Goal: Task Accomplishment & Management: Use online tool/utility

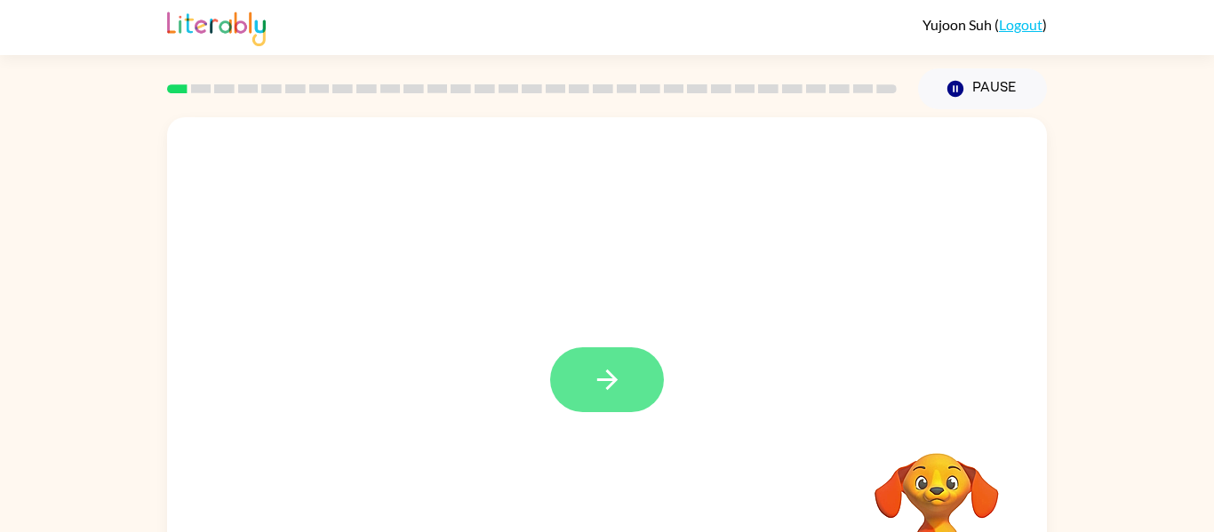
click at [646, 387] on button "button" at bounding box center [607, 379] width 114 height 65
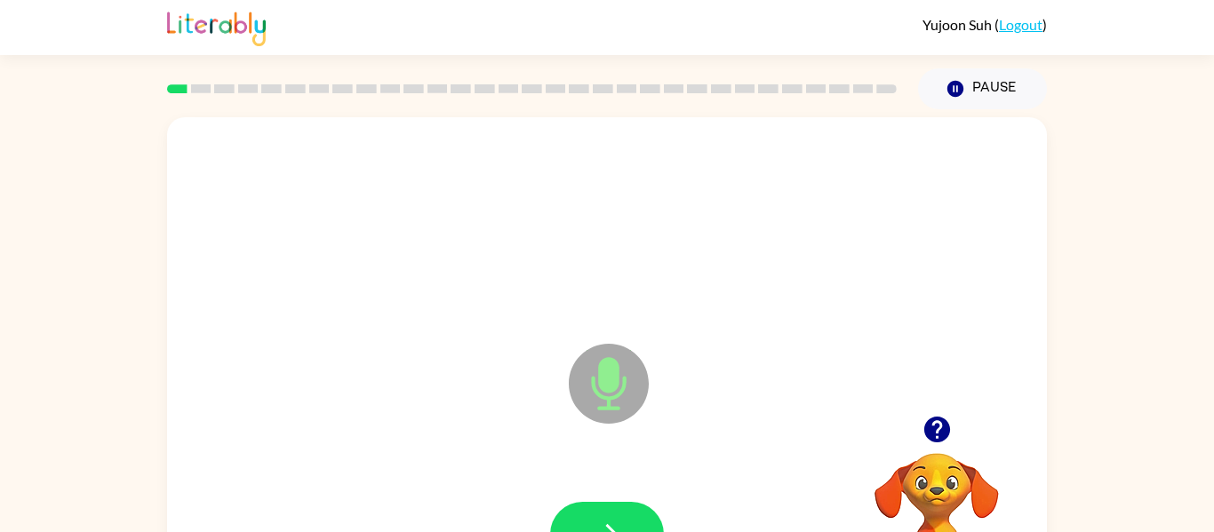
click at [617, 385] on icon "Microphone The Microphone is here when it is your turn to talk" at bounding box center [697, 405] width 267 height 133
click at [596, 515] on button "button" at bounding box center [607, 534] width 114 height 65
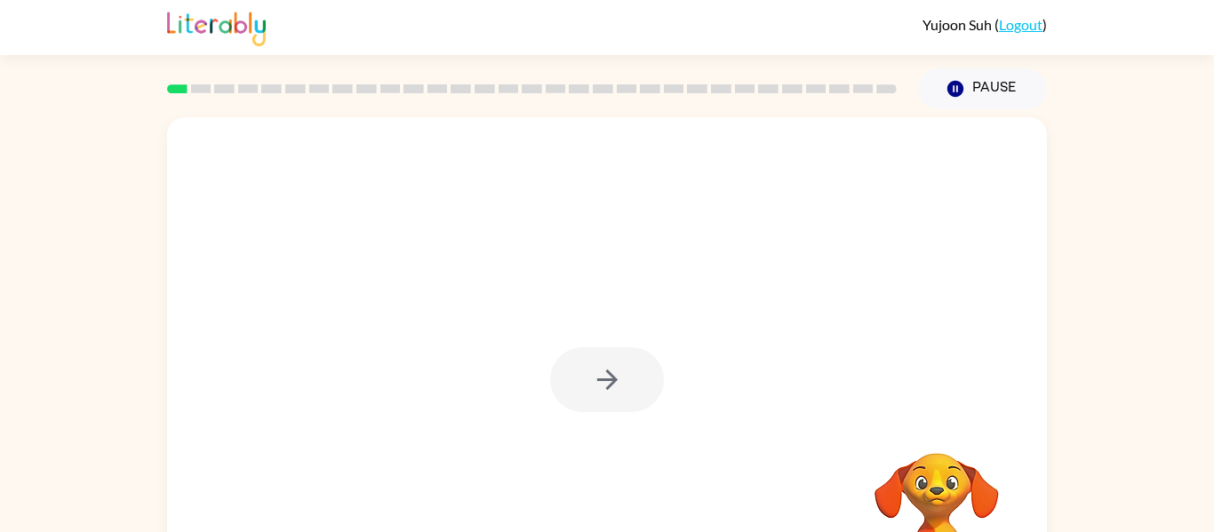
click at [617, 387] on div at bounding box center [607, 379] width 114 height 65
click at [614, 391] on div at bounding box center [607, 379] width 114 height 65
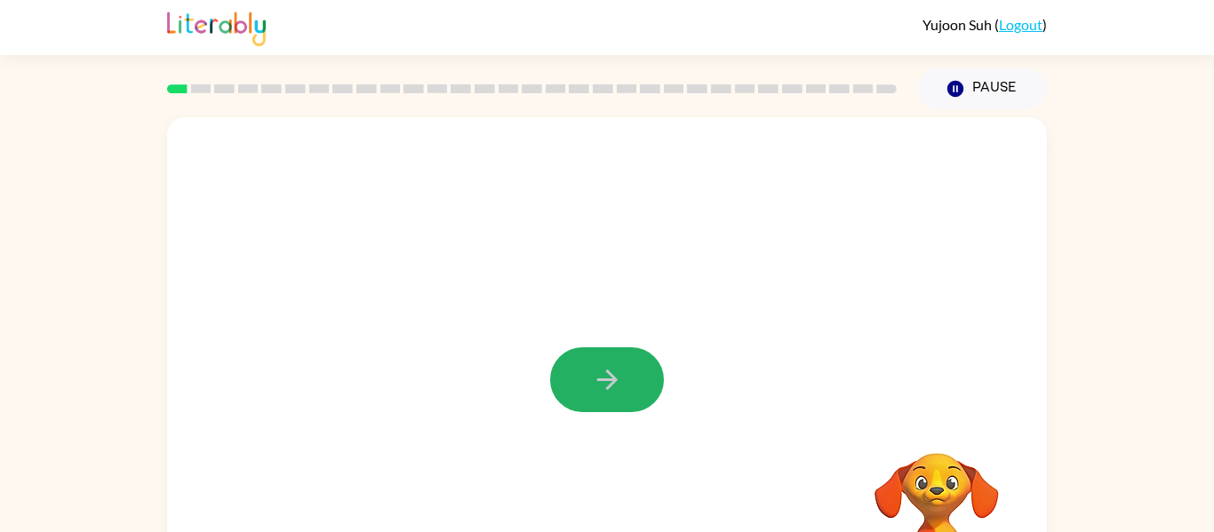
click at [614, 391] on icon "button" at bounding box center [607, 379] width 31 height 31
click at [616, 391] on div at bounding box center [607, 370] width 880 height 507
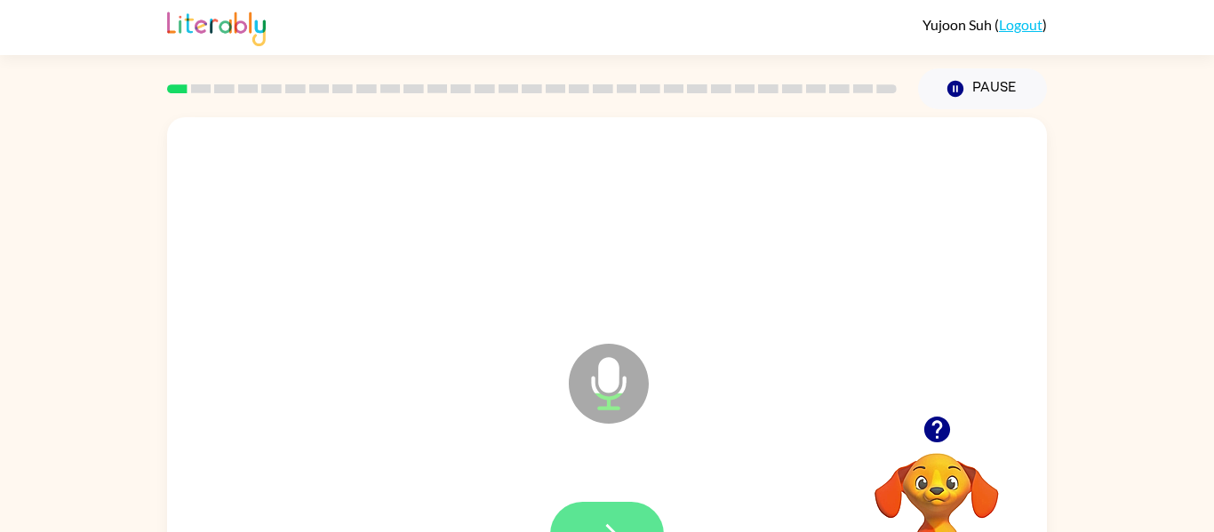
click at [620, 515] on button "button" at bounding box center [607, 534] width 114 height 65
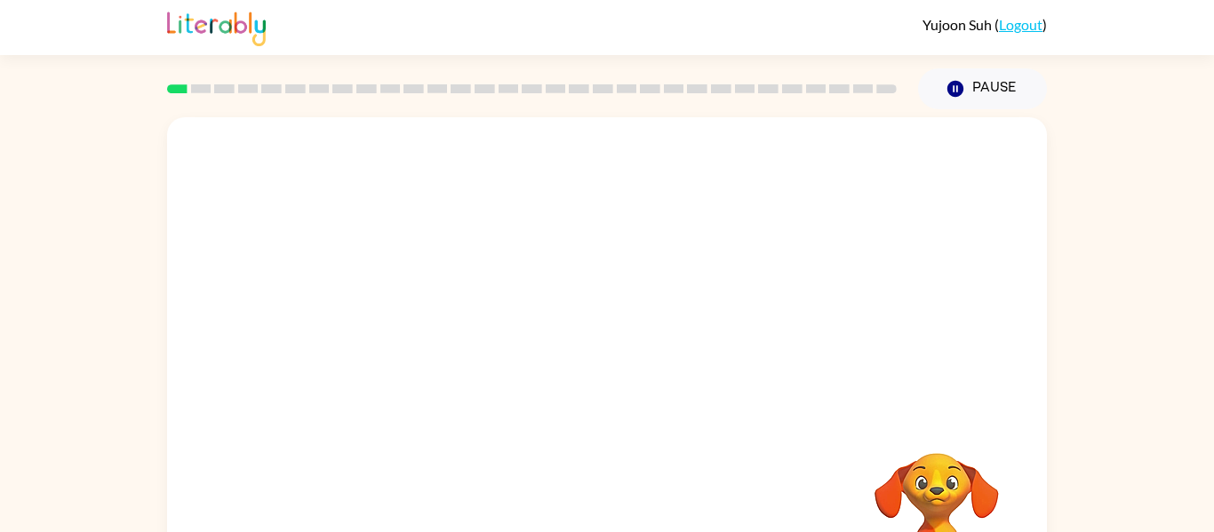
scroll to position [17, 0]
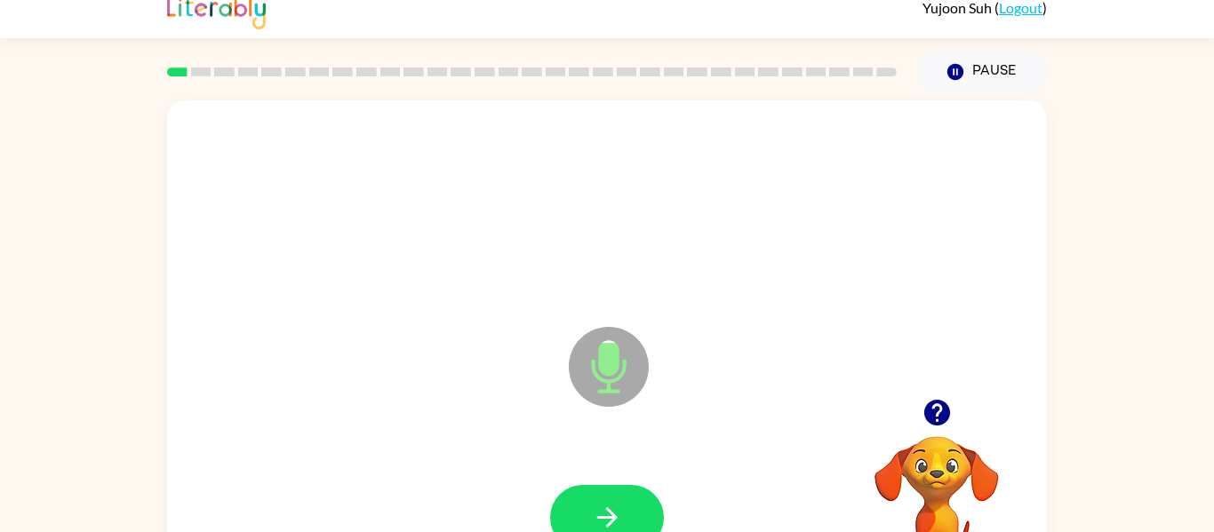
click at [607, 378] on icon at bounding box center [609, 367] width 80 height 80
click at [606, 377] on icon at bounding box center [609, 367] width 80 height 80
click at [593, 504] on icon "button" at bounding box center [607, 517] width 31 height 31
click at [610, 401] on icon at bounding box center [609, 367] width 80 height 80
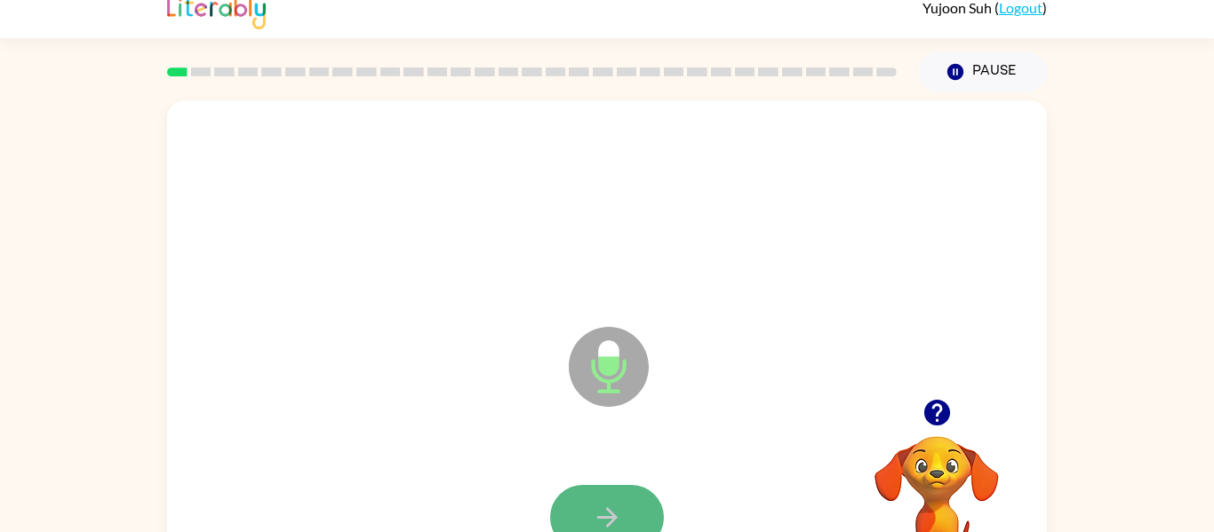
click at [611, 490] on button "button" at bounding box center [607, 517] width 114 height 65
click at [615, 379] on icon "Microphone The Microphone is here when it is your turn to talk" at bounding box center [697, 389] width 267 height 133
click at [612, 495] on button "button" at bounding box center [607, 517] width 114 height 65
click at [1036, 11] on link "Logout" at bounding box center [1021, 7] width 44 height 17
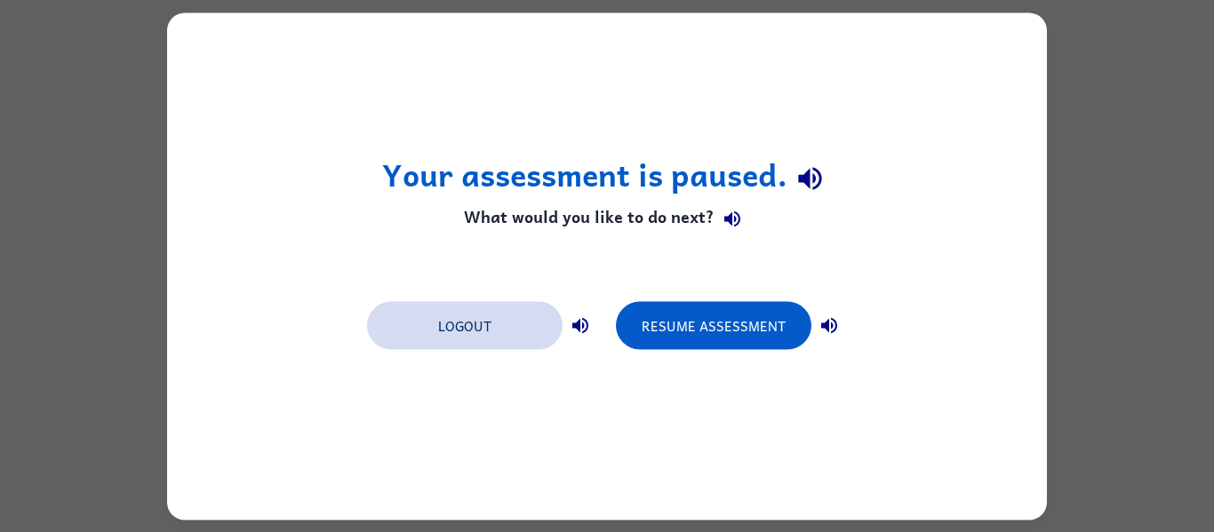
click at [482, 326] on button "Logout" at bounding box center [465, 325] width 196 height 48
click at [508, 324] on button "Logout" at bounding box center [465, 325] width 196 height 48
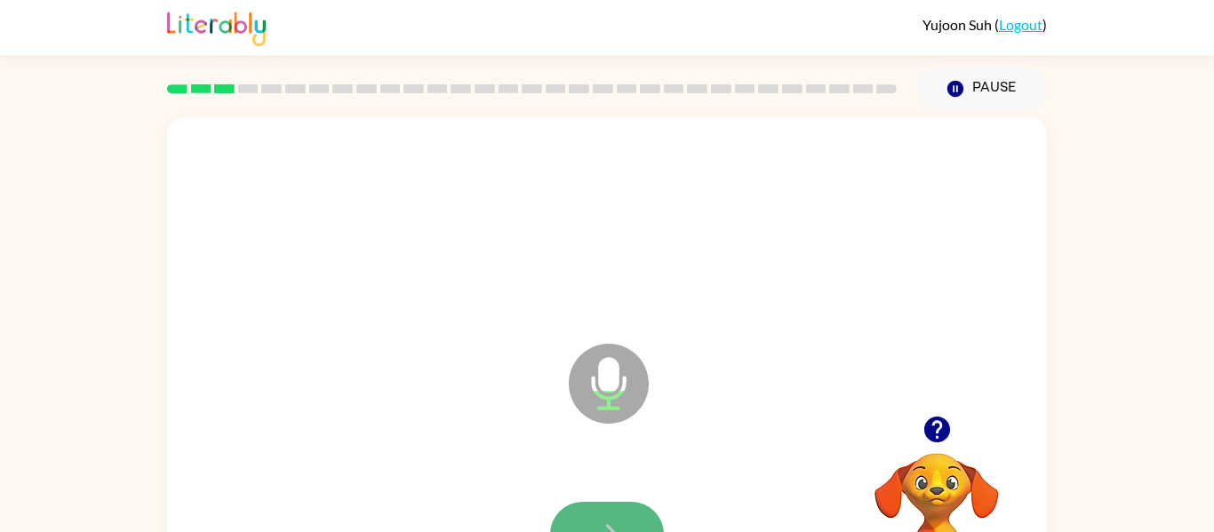
click at [651, 521] on button "button" at bounding box center [607, 534] width 114 height 65
click at [599, 512] on button "button" at bounding box center [607, 534] width 114 height 65
click at [608, 514] on button "button" at bounding box center [607, 534] width 114 height 65
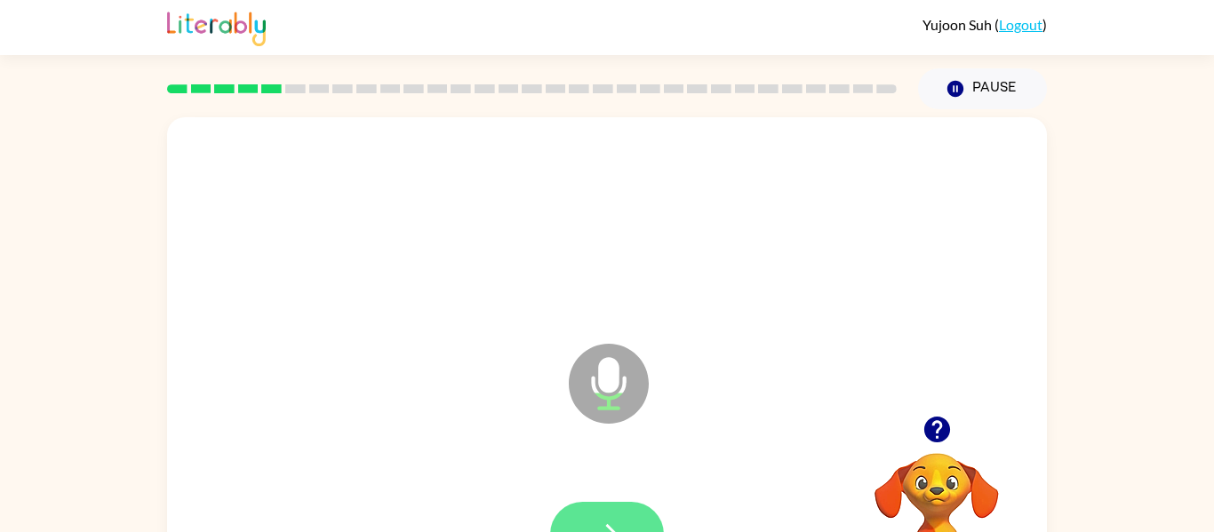
click at [609, 516] on button "button" at bounding box center [607, 534] width 114 height 65
click at [610, 519] on icon "button" at bounding box center [607, 534] width 31 height 31
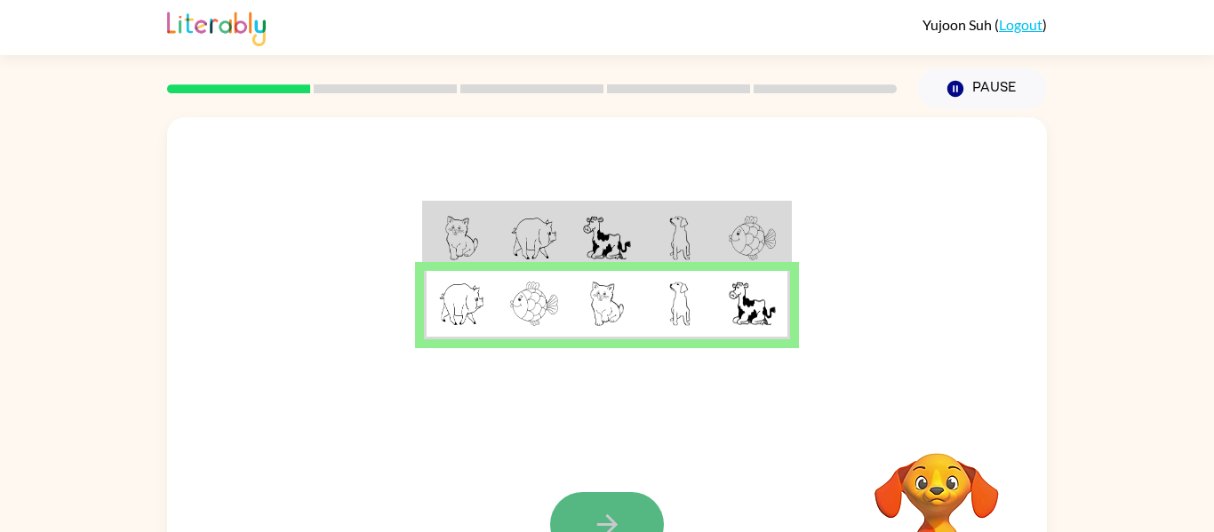
click at [645, 504] on button "button" at bounding box center [607, 524] width 114 height 65
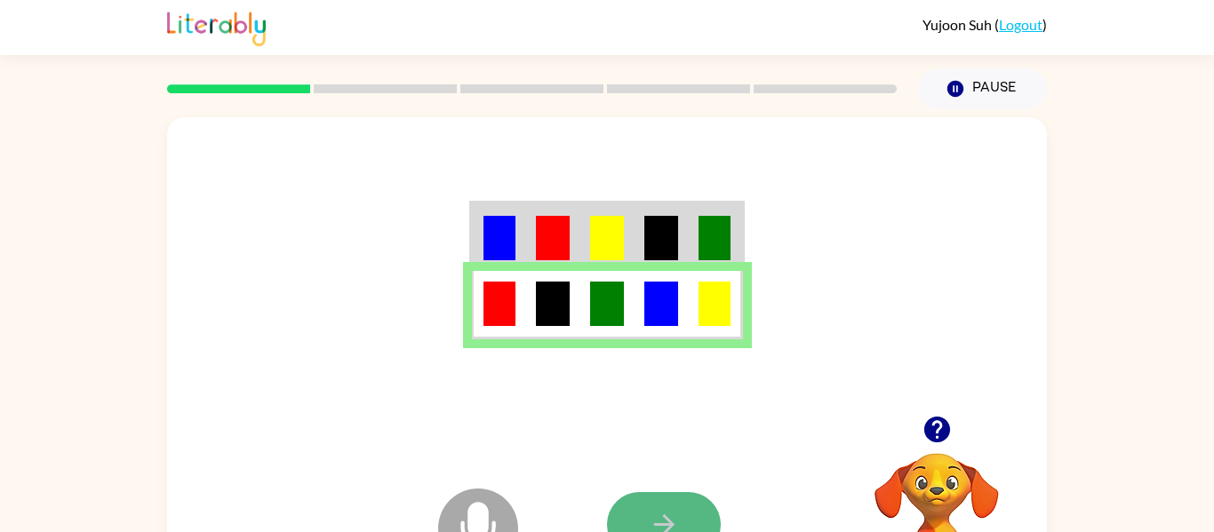
click at [649, 523] on icon "button" at bounding box center [664, 524] width 31 height 31
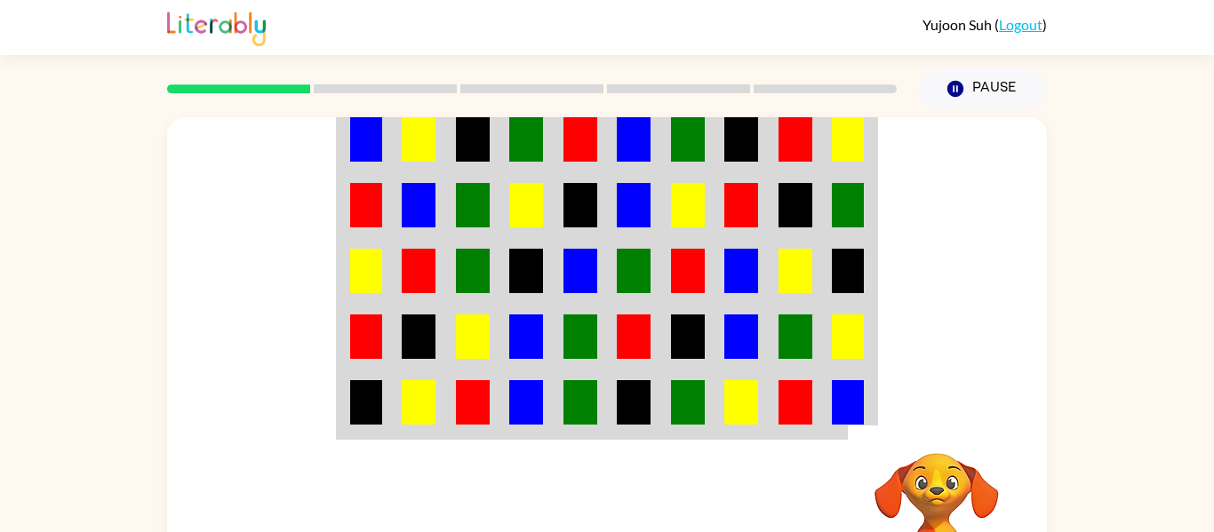
click at [1007, 302] on div at bounding box center [607, 266] width 880 height 299
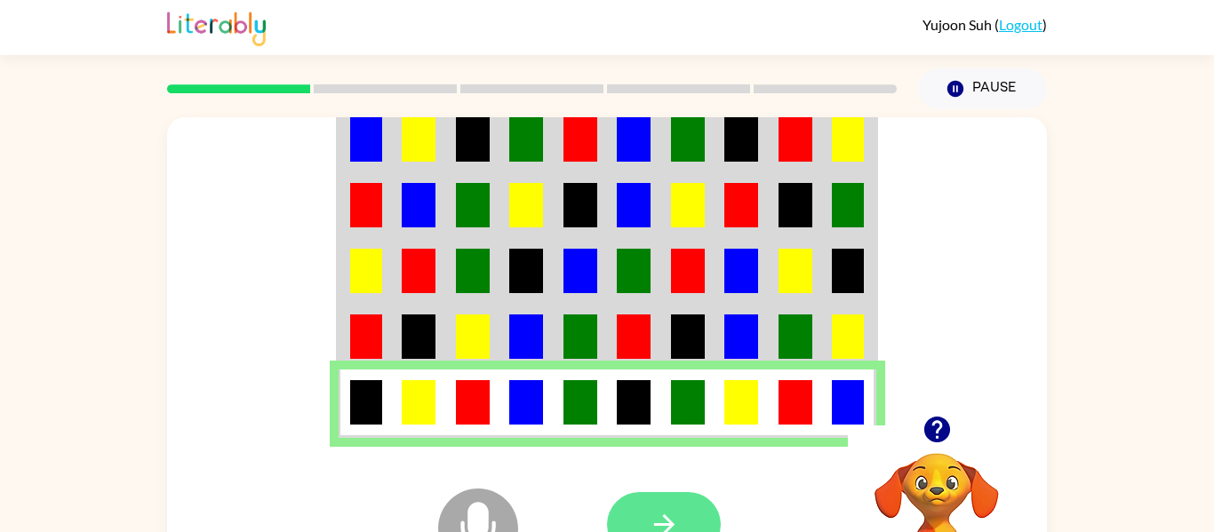
click at [707, 520] on button "button" at bounding box center [664, 524] width 114 height 65
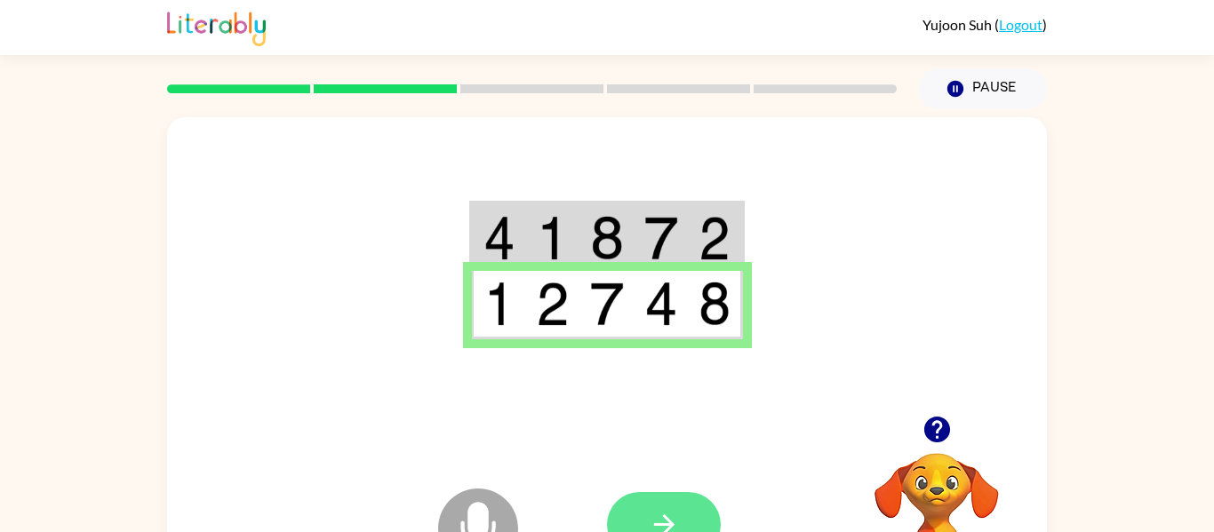
click at [656, 514] on icon "button" at bounding box center [664, 524] width 31 height 31
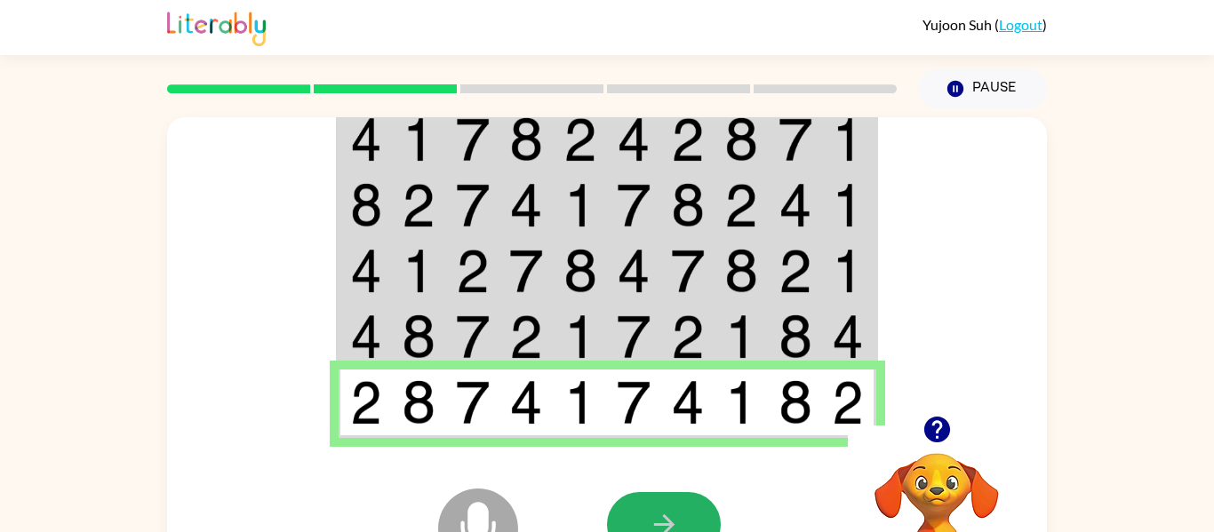
click at [656, 514] on icon "button" at bounding box center [664, 524] width 31 height 31
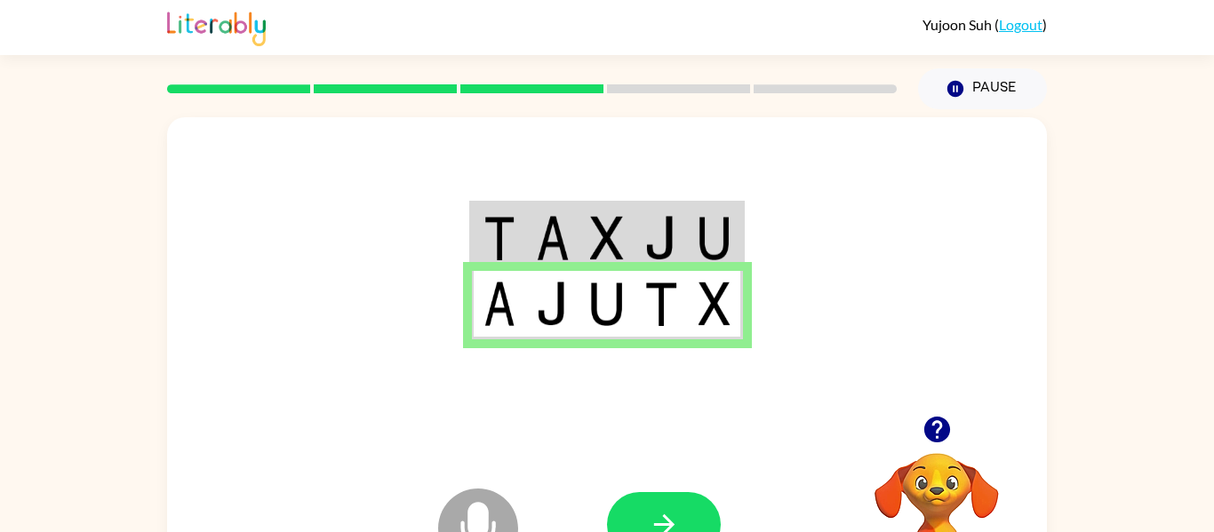
click at [654, 513] on icon "button" at bounding box center [664, 524] width 31 height 31
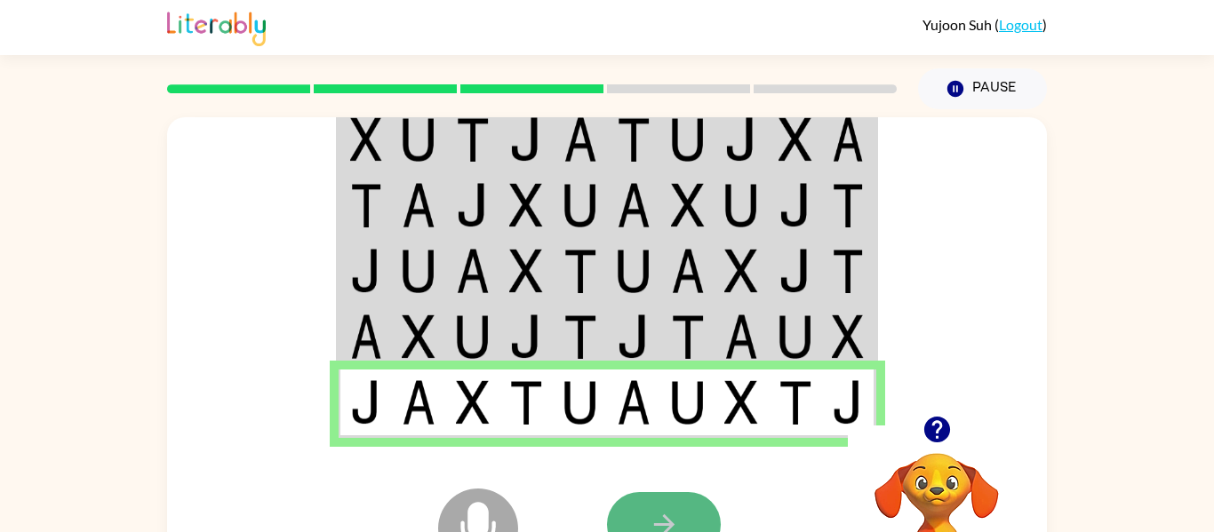
click at [654, 513] on icon "button" at bounding box center [664, 524] width 31 height 31
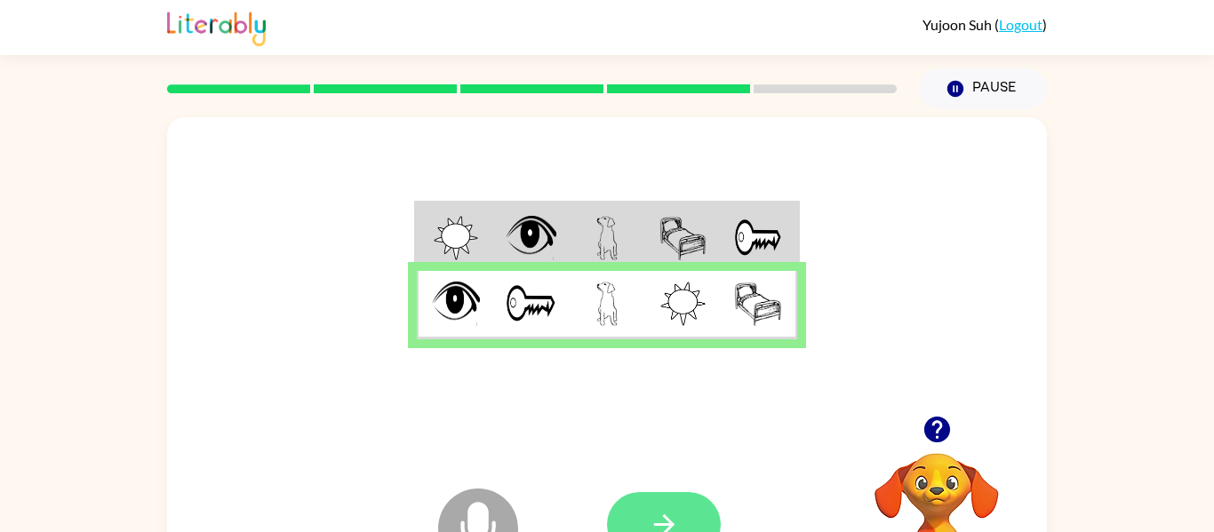
click at [655, 513] on icon "button" at bounding box center [664, 524] width 31 height 31
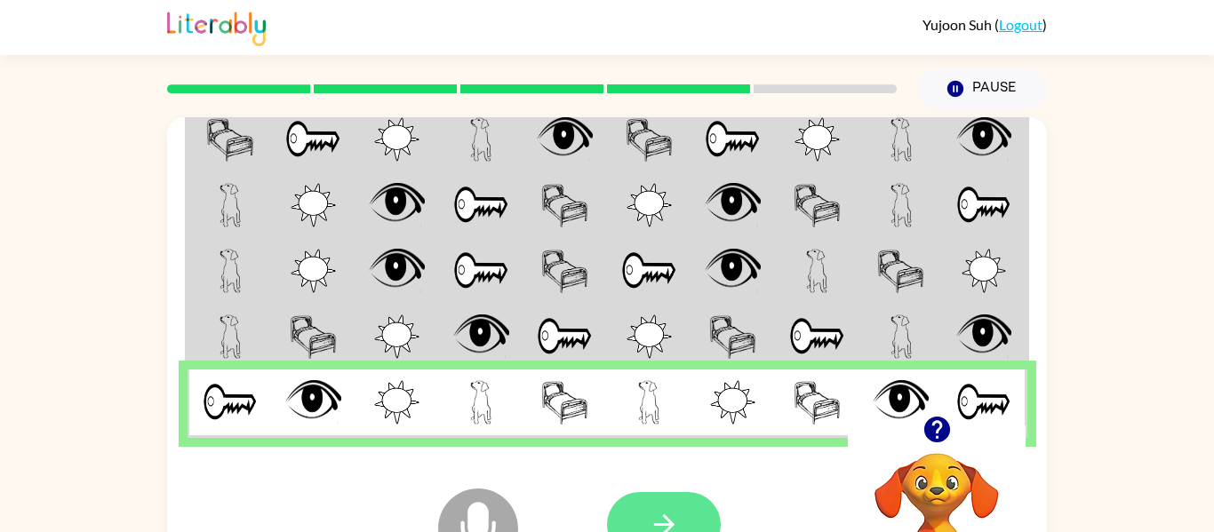
click at [658, 521] on icon "button" at bounding box center [664, 524] width 31 height 31
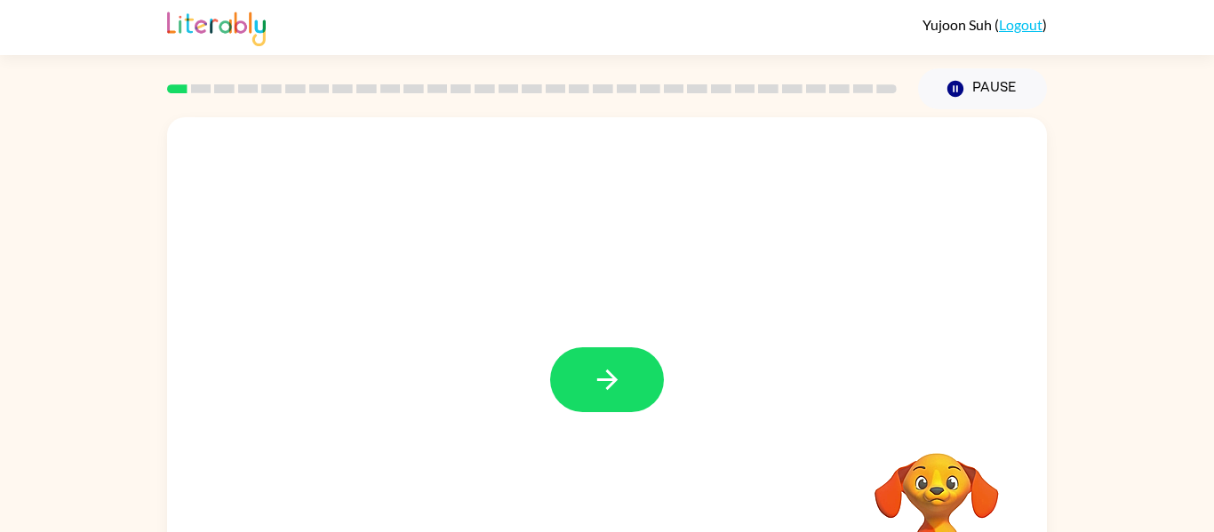
click at [598, 378] on icon "button" at bounding box center [607, 379] width 31 height 31
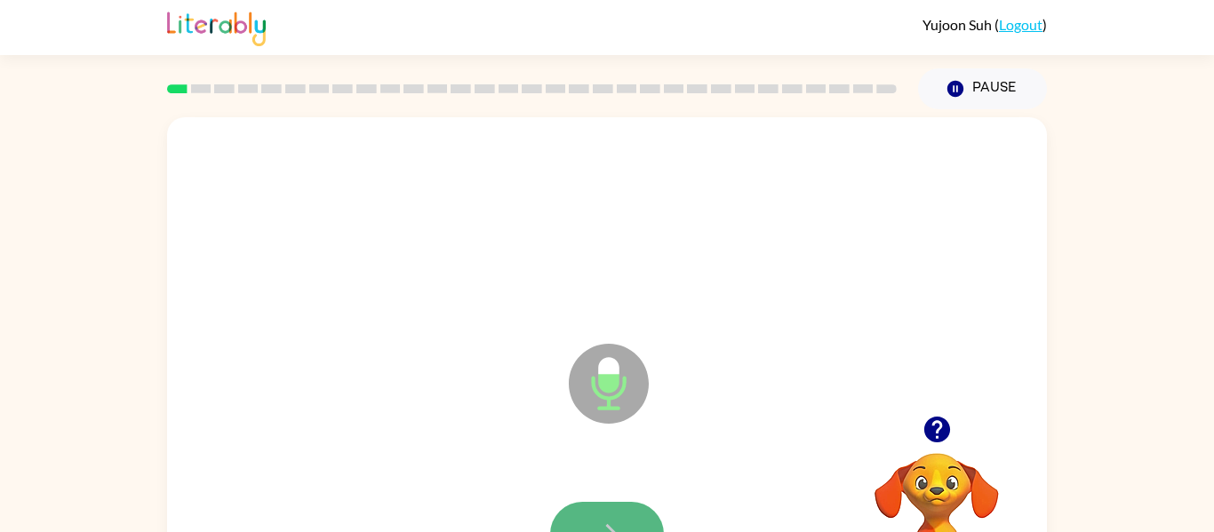
click at [643, 518] on button "button" at bounding box center [607, 534] width 114 height 65
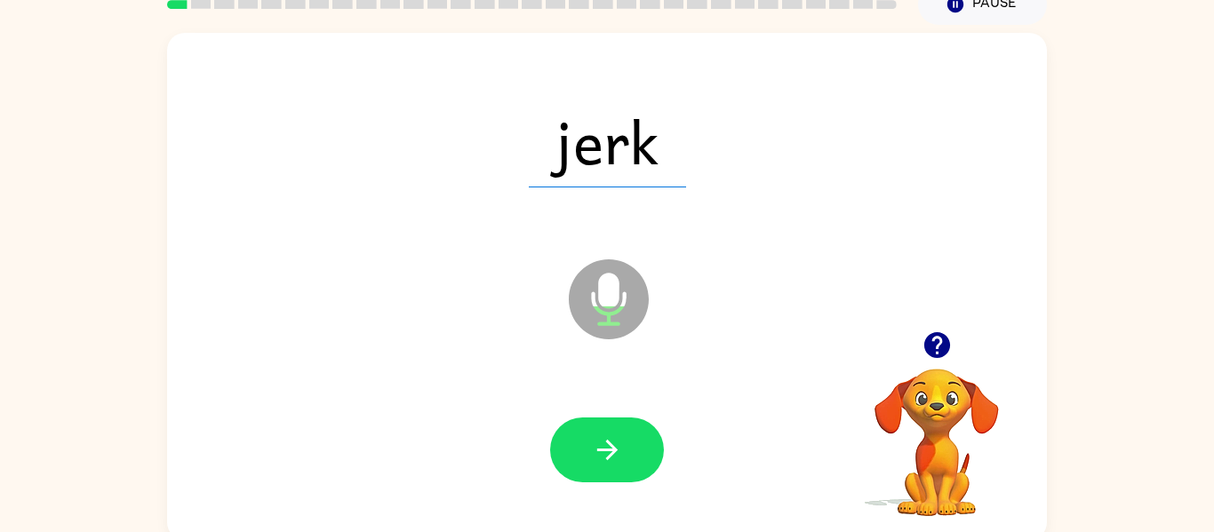
scroll to position [92, 0]
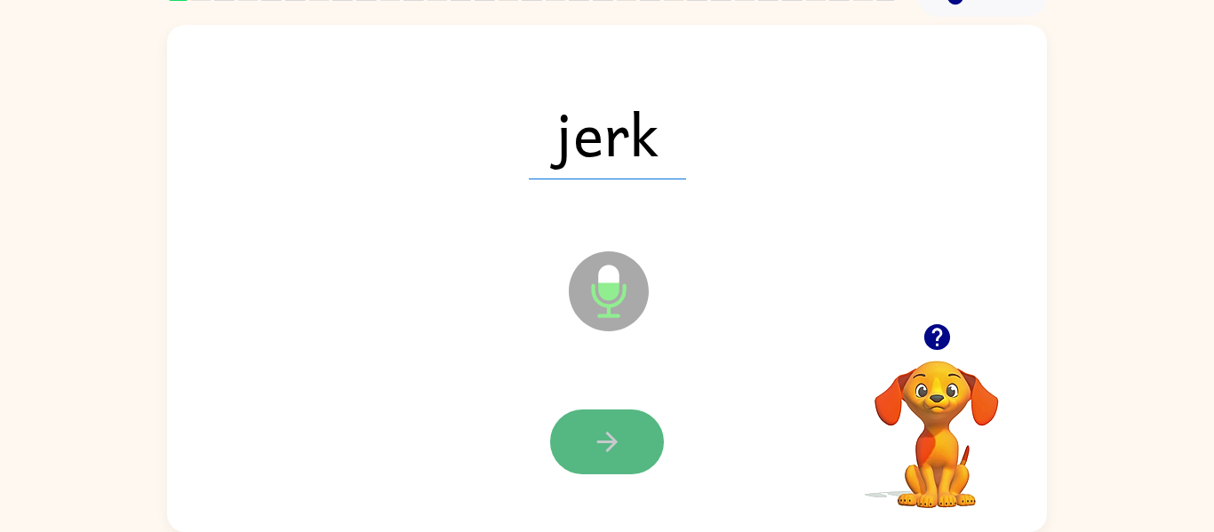
click at [615, 430] on icon "button" at bounding box center [607, 442] width 31 height 31
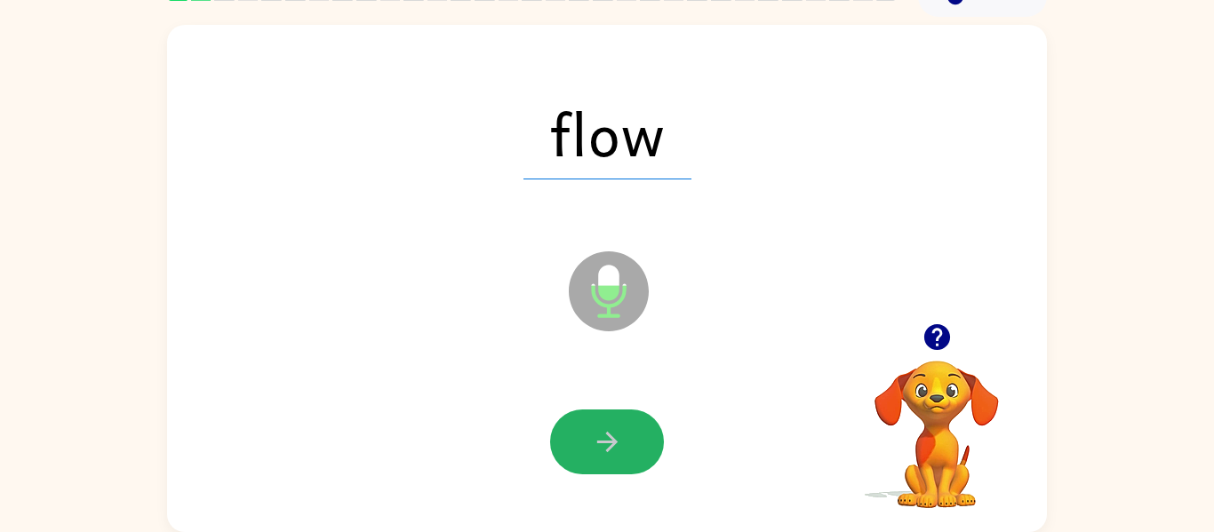
click at [606, 435] on icon "button" at bounding box center [607, 442] width 31 height 31
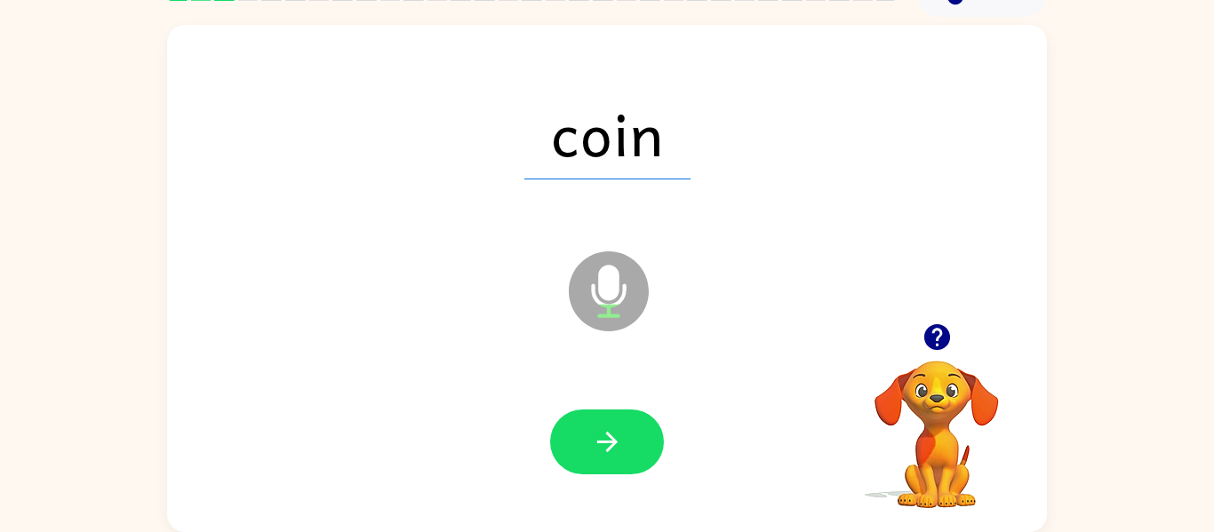
click at [606, 435] on icon "button" at bounding box center [607, 442] width 31 height 31
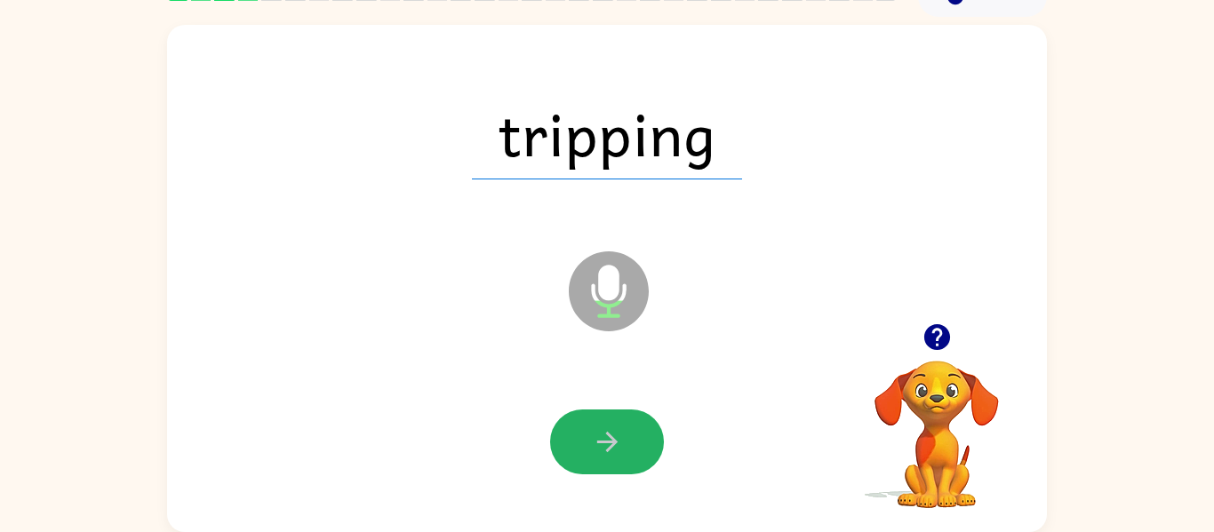
click at [606, 435] on icon "button" at bounding box center [607, 442] width 31 height 31
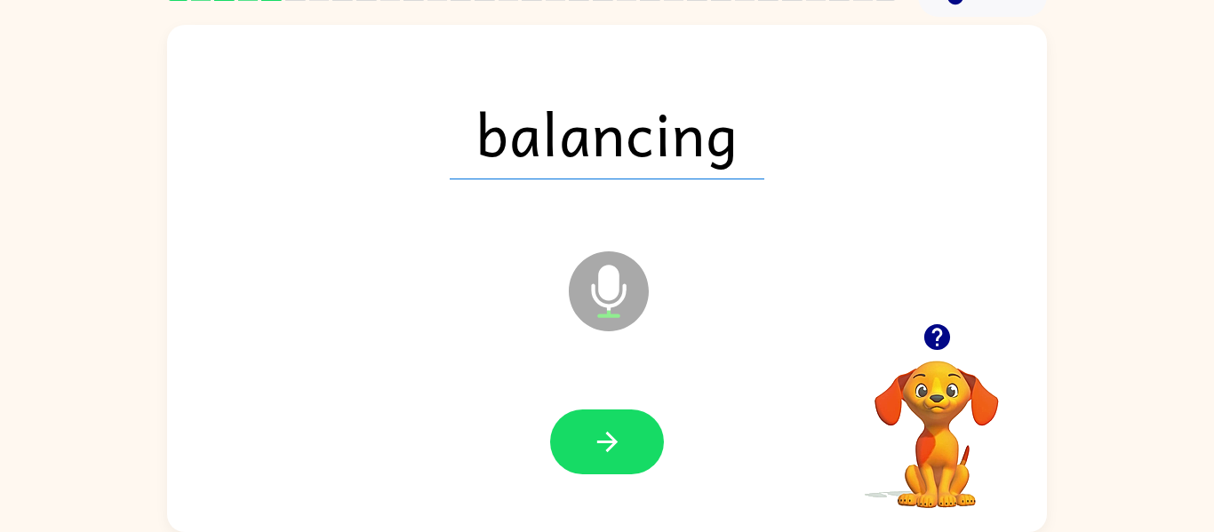
click at [606, 435] on icon "button" at bounding box center [607, 442] width 31 height 31
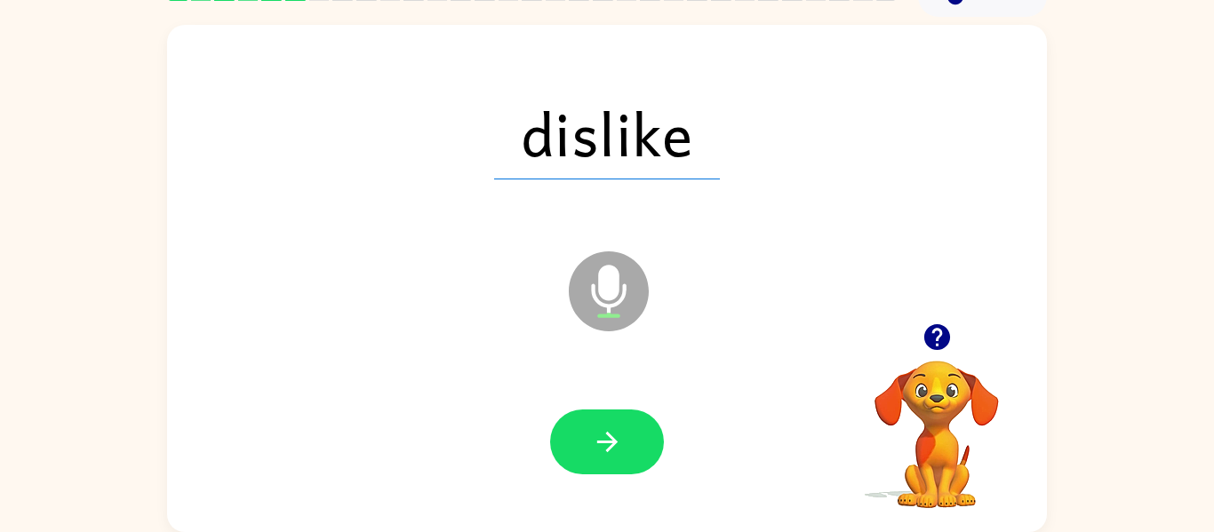
click at [606, 435] on icon "button" at bounding box center [607, 442] width 31 height 31
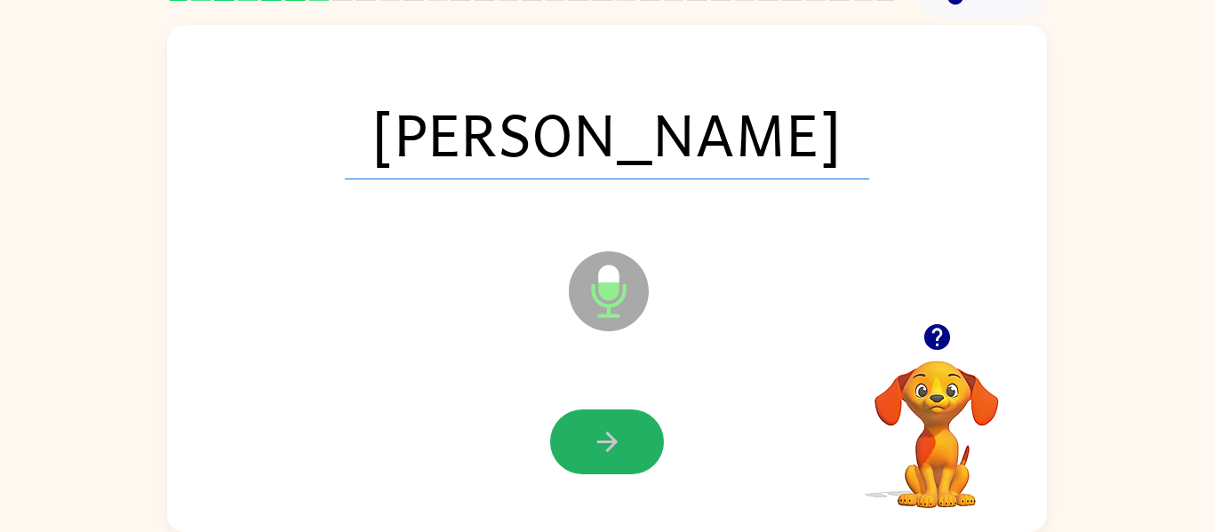
click at [606, 435] on icon "button" at bounding box center [607, 442] width 31 height 31
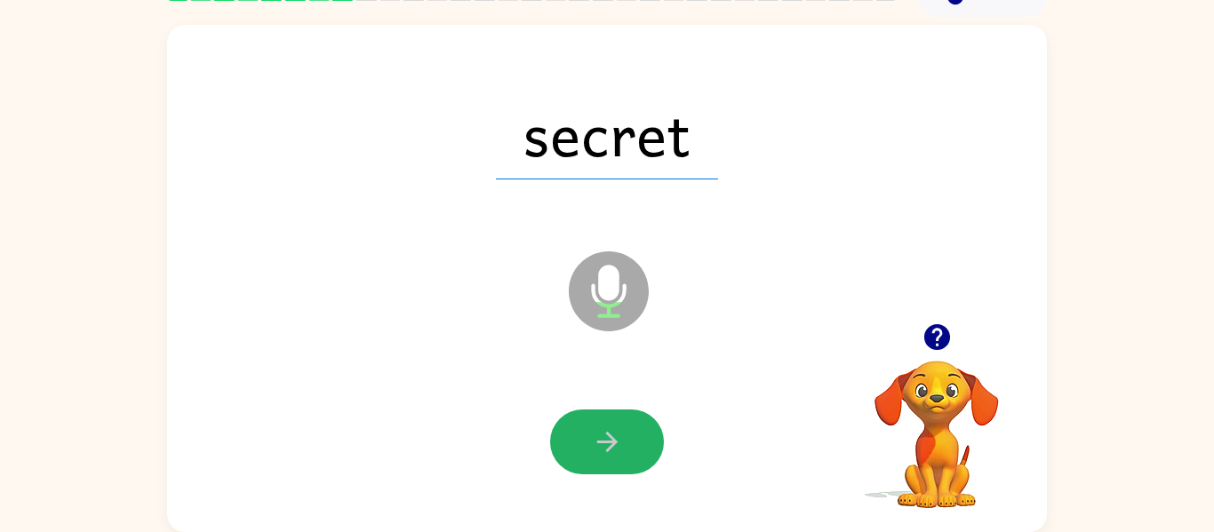
click at [606, 435] on icon "button" at bounding box center [607, 442] width 31 height 31
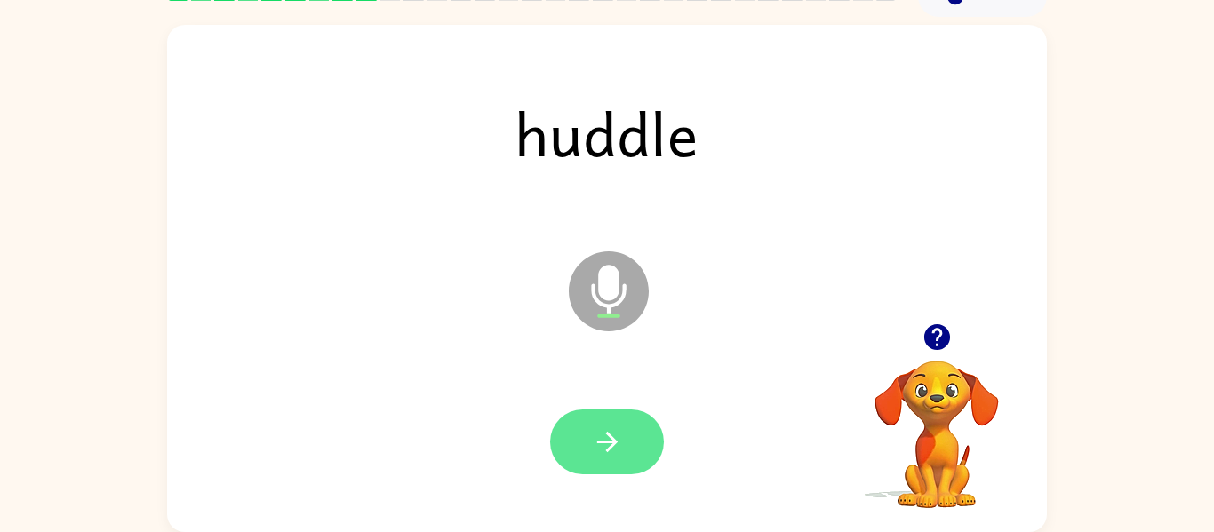
click at [607, 438] on icon "button" at bounding box center [607, 442] width 31 height 31
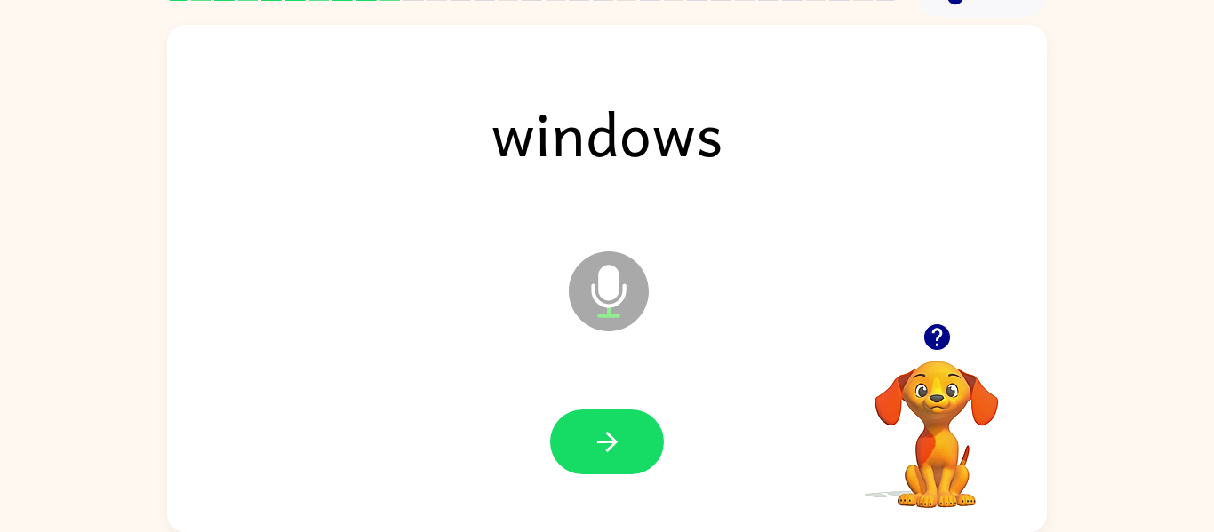
click at [607, 438] on icon "button" at bounding box center [607, 442] width 31 height 31
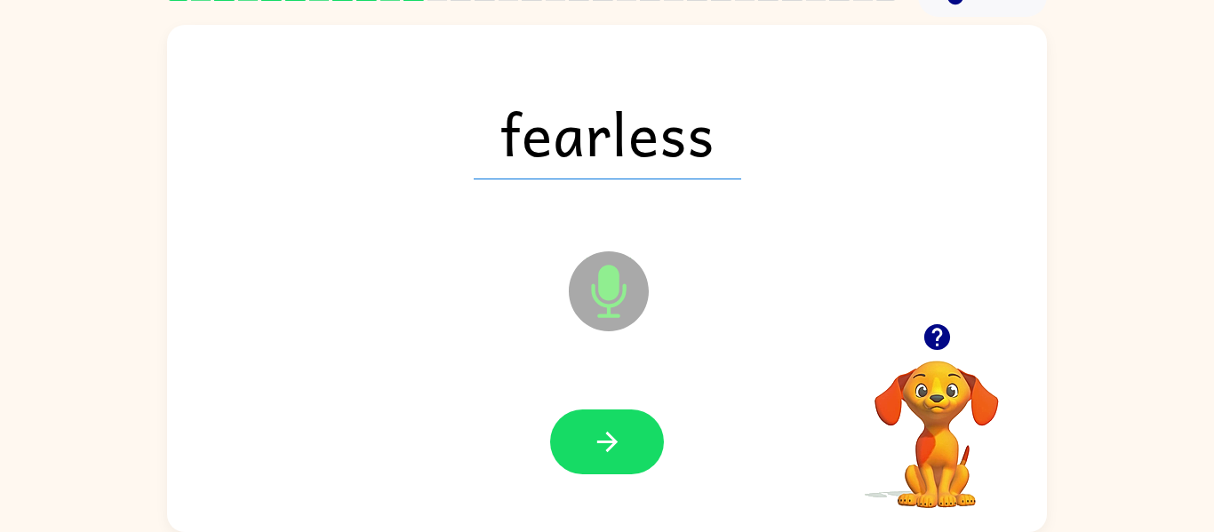
click at [607, 438] on icon "button" at bounding box center [607, 442] width 31 height 31
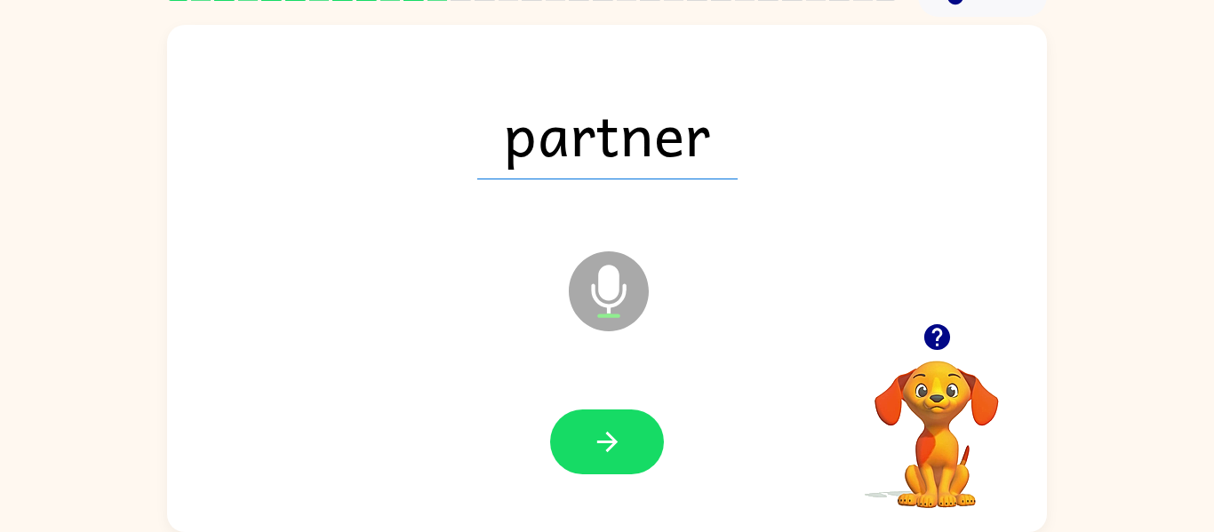
click at [607, 438] on icon "button" at bounding box center [607, 442] width 31 height 31
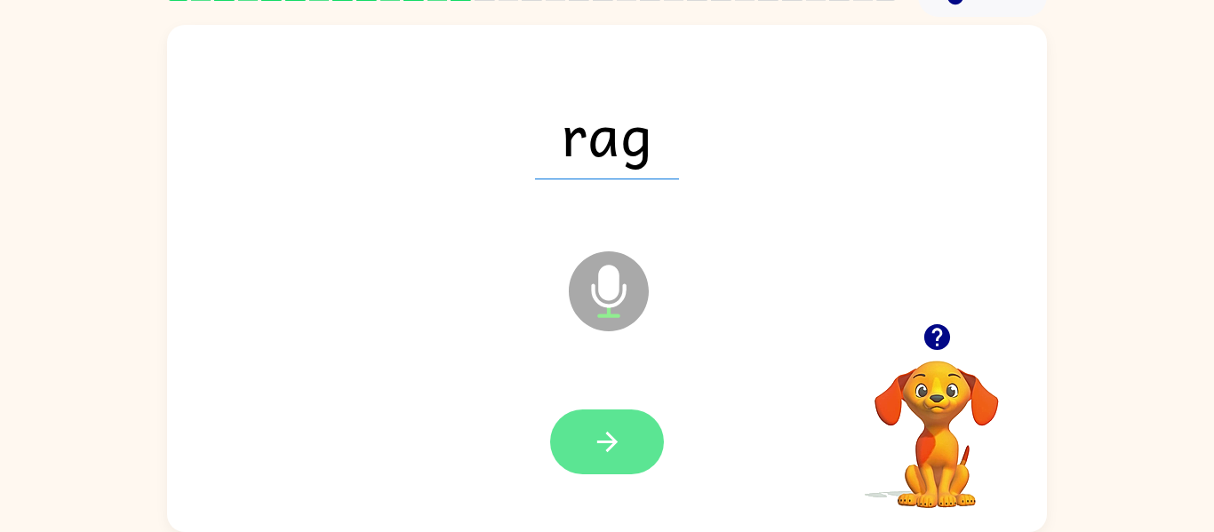
click at [607, 438] on icon "button" at bounding box center [607, 442] width 31 height 31
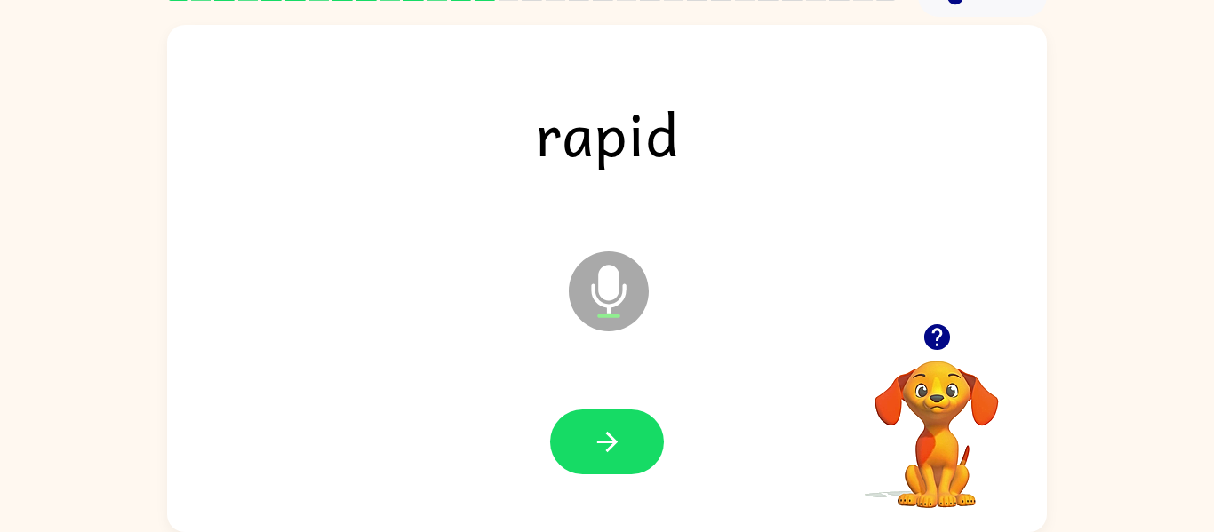
click at [607, 438] on icon "button" at bounding box center [607, 442] width 31 height 31
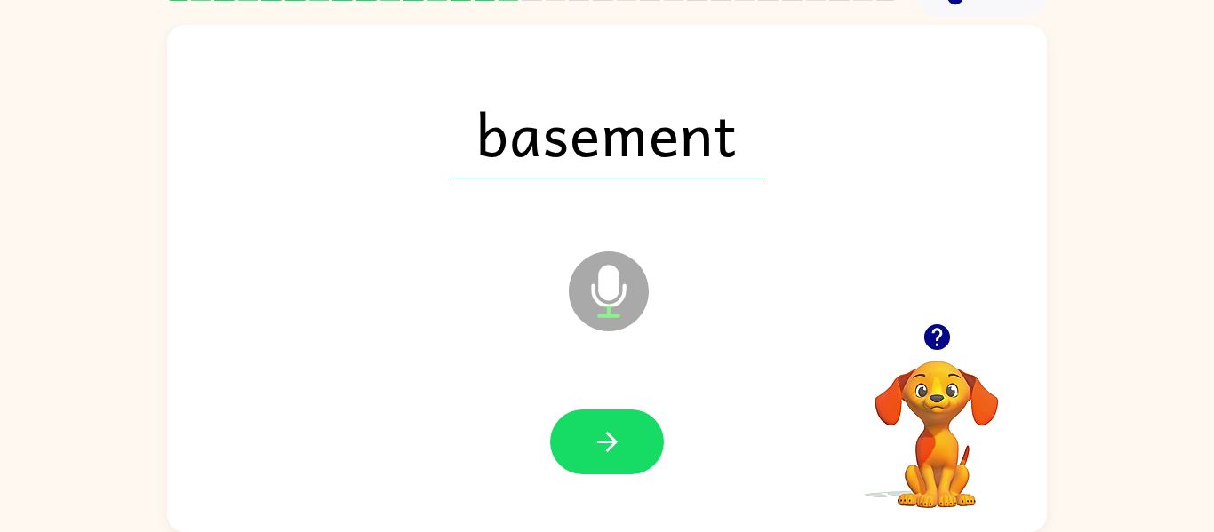
click at [607, 438] on icon "button" at bounding box center [607, 442] width 31 height 31
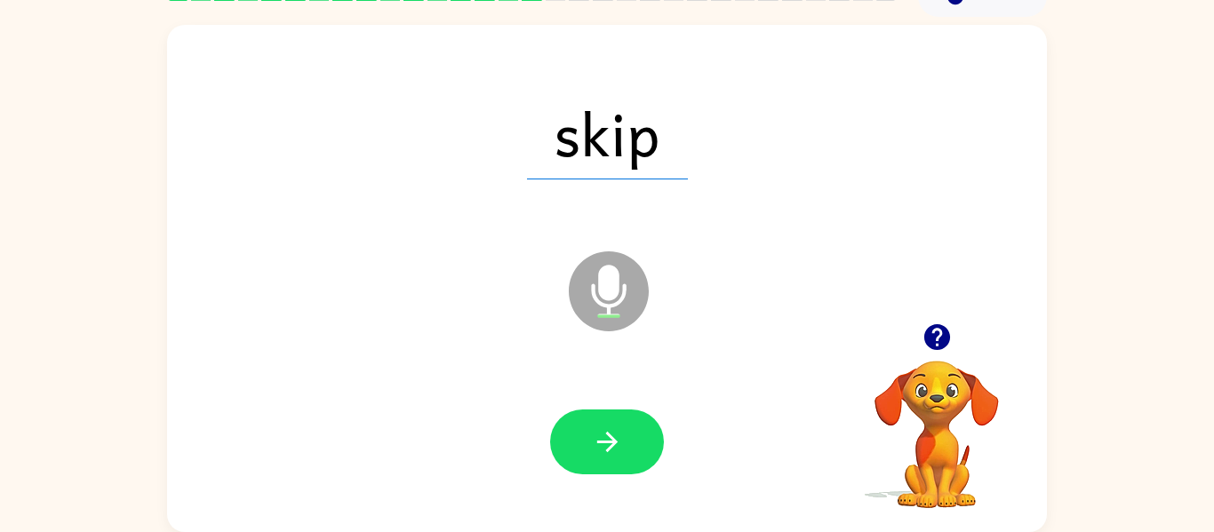
click at [607, 438] on icon "button" at bounding box center [607, 442] width 31 height 31
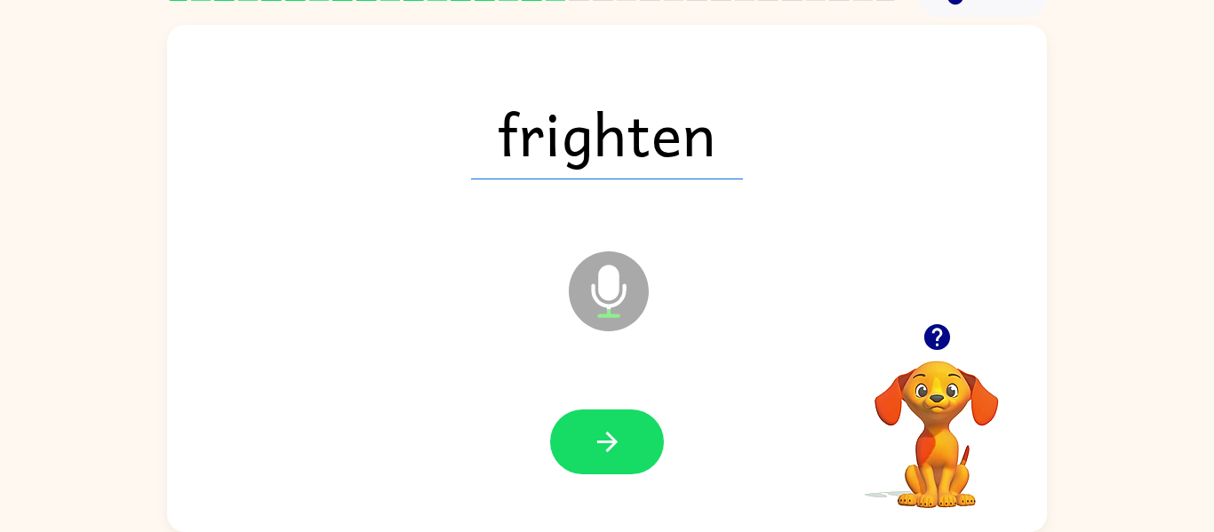
click at [607, 438] on icon "button" at bounding box center [607, 442] width 31 height 31
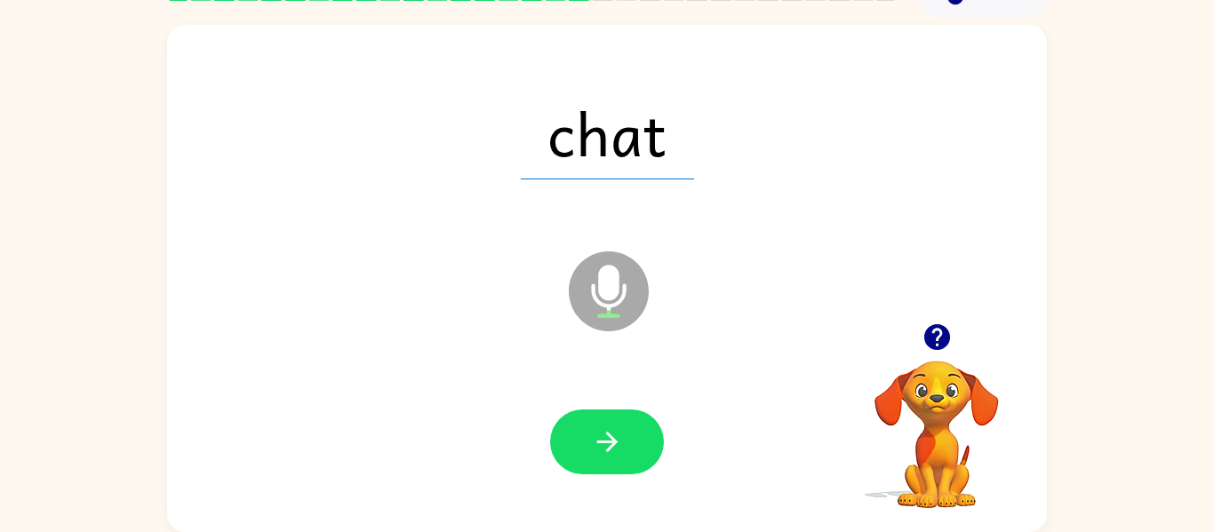
click at [607, 438] on icon "button" at bounding box center [607, 442] width 31 height 31
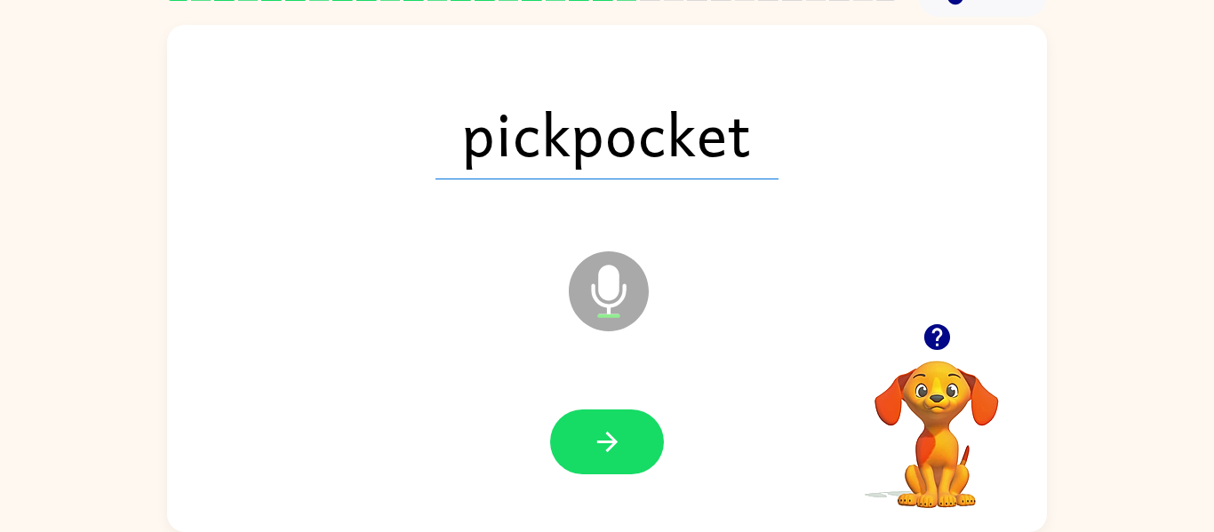
click at [607, 438] on icon "button" at bounding box center [607, 442] width 31 height 31
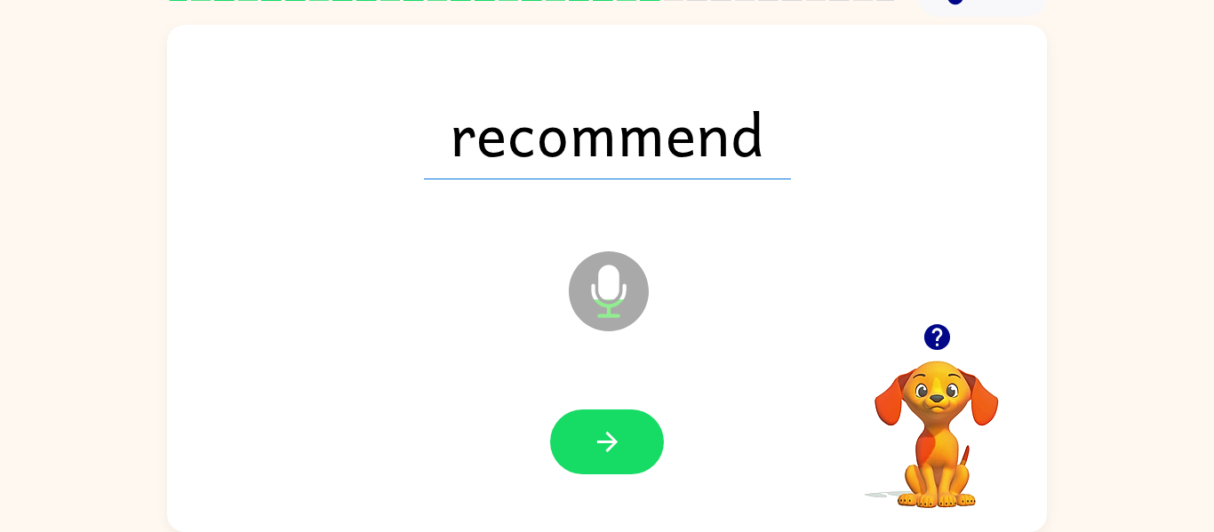
click at [607, 438] on icon "button" at bounding box center [607, 442] width 31 height 31
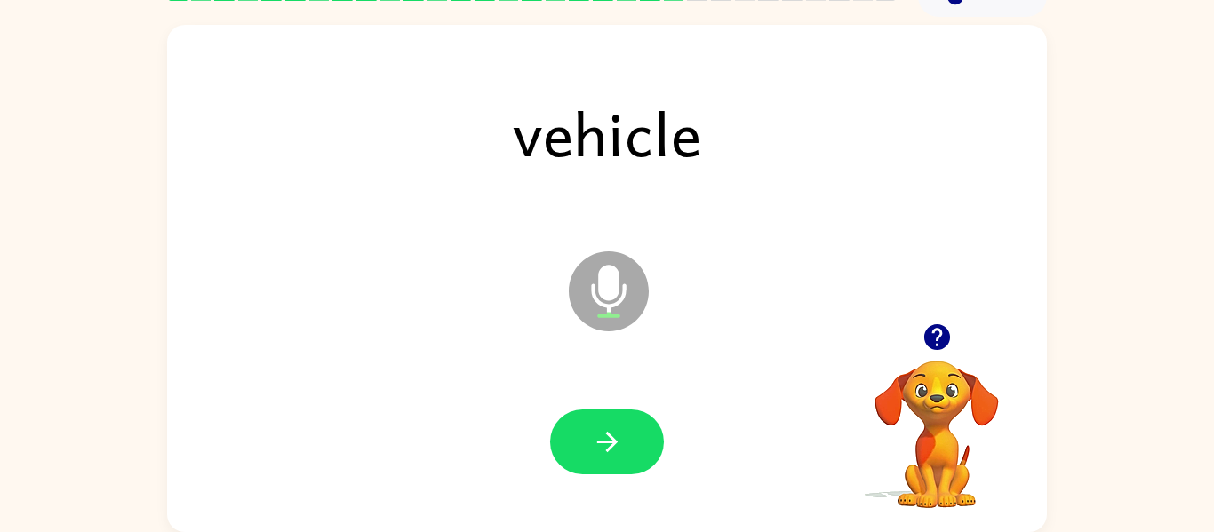
click at [607, 438] on icon "button" at bounding box center [607, 442] width 31 height 31
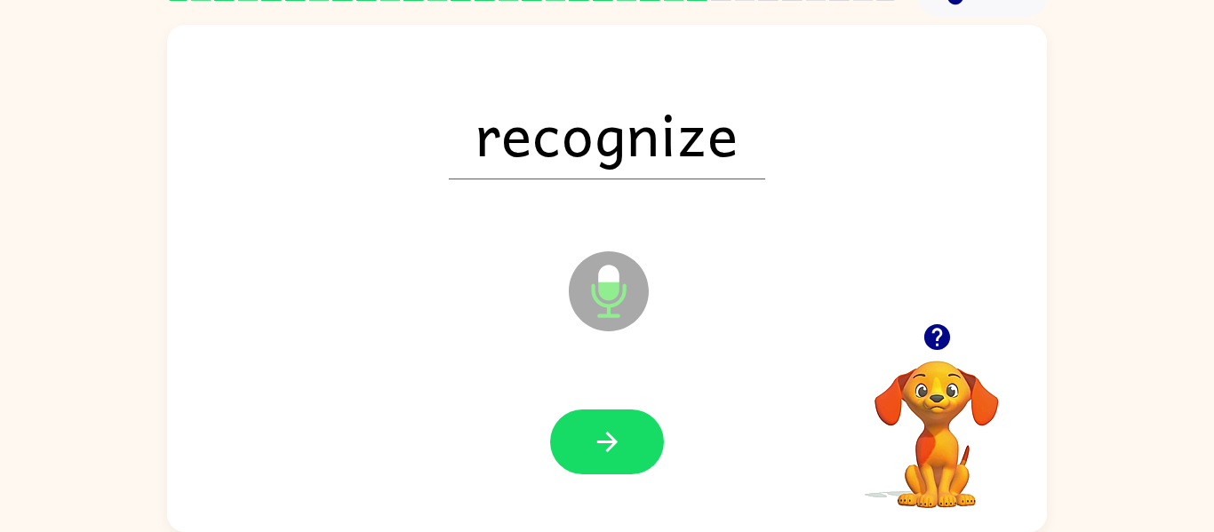
click at [607, 438] on icon "button" at bounding box center [607, 442] width 31 height 31
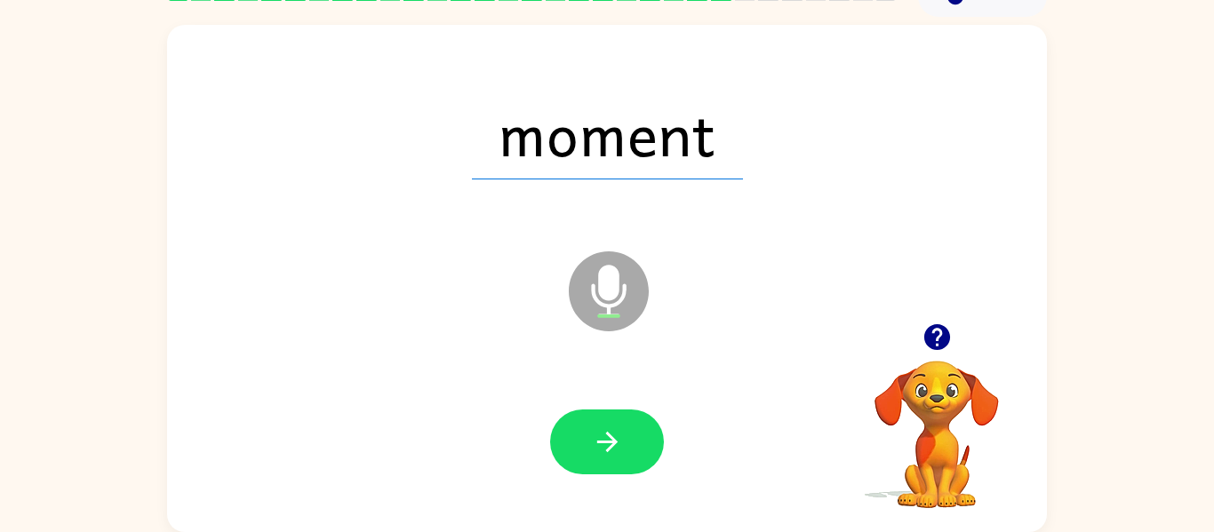
click at [607, 438] on icon "button" at bounding box center [607, 442] width 31 height 31
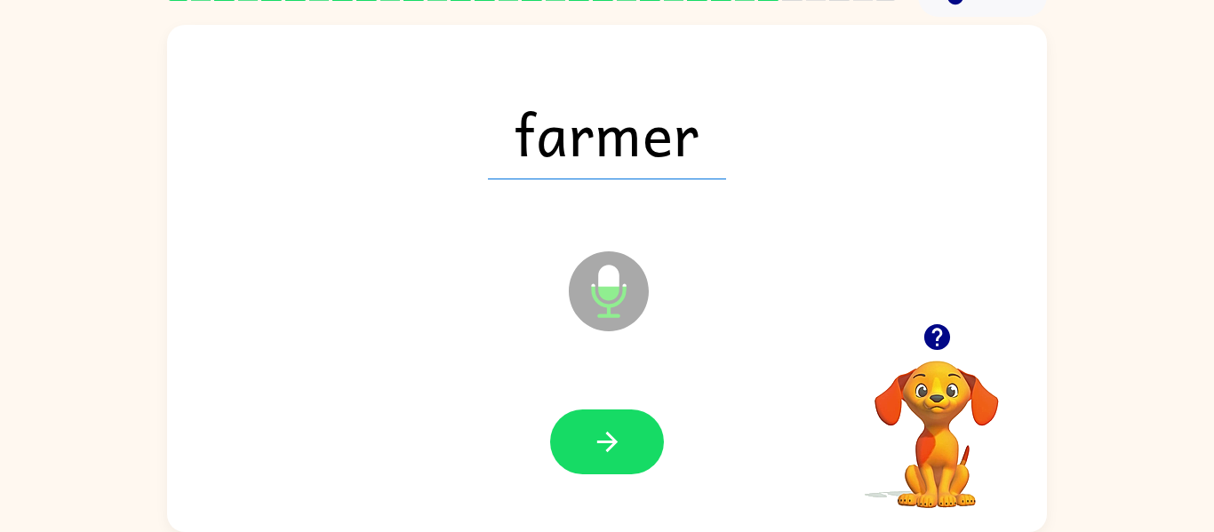
click at [607, 438] on icon "button" at bounding box center [607, 442] width 31 height 31
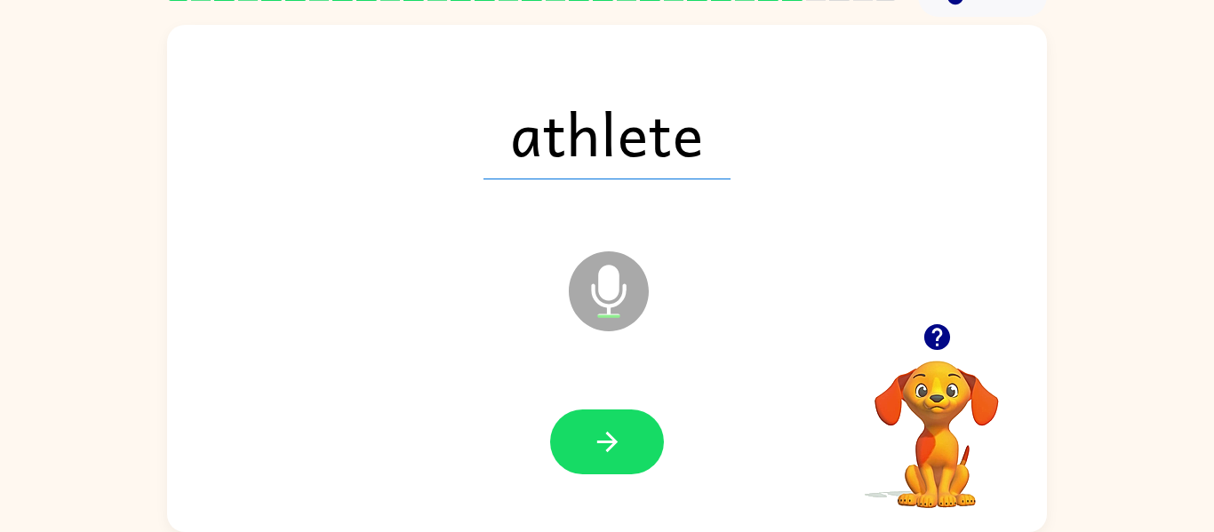
click at [607, 438] on icon "button" at bounding box center [607, 442] width 31 height 31
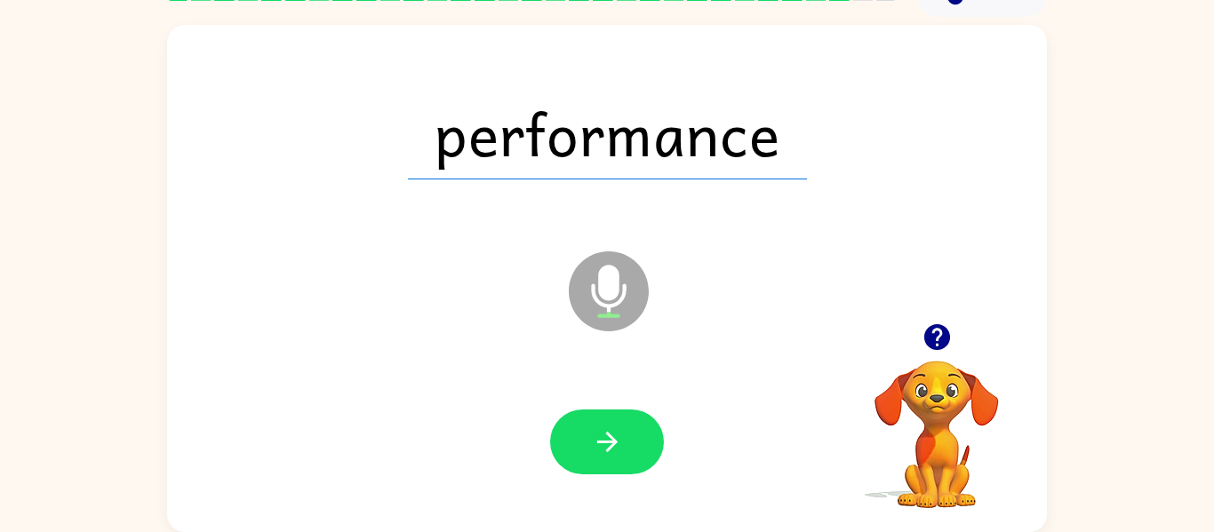
click at [607, 438] on icon "button" at bounding box center [607, 442] width 31 height 31
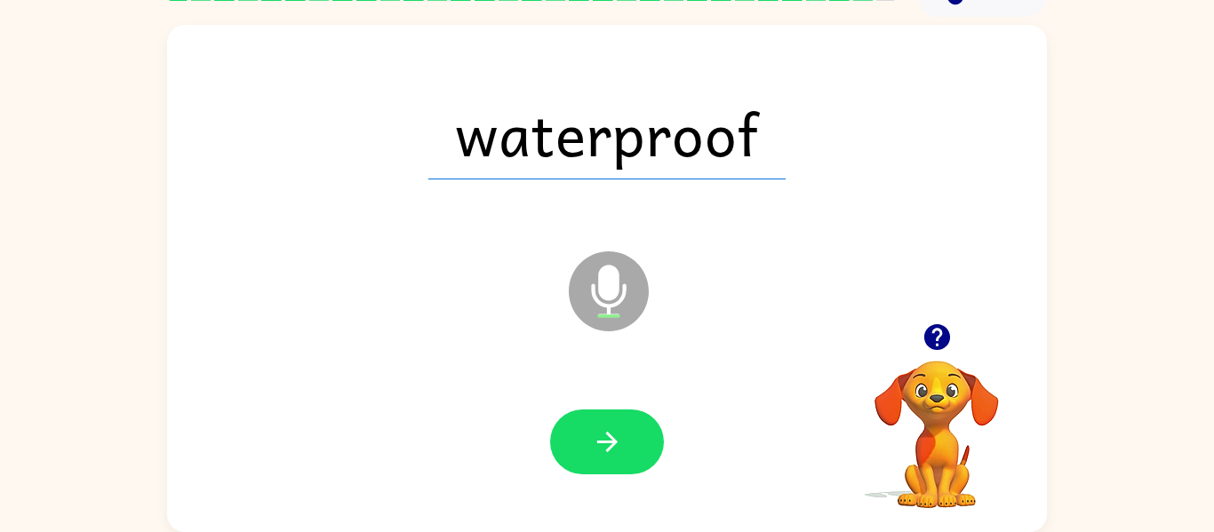
click at [607, 438] on icon "button" at bounding box center [607, 442] width 31 height 31
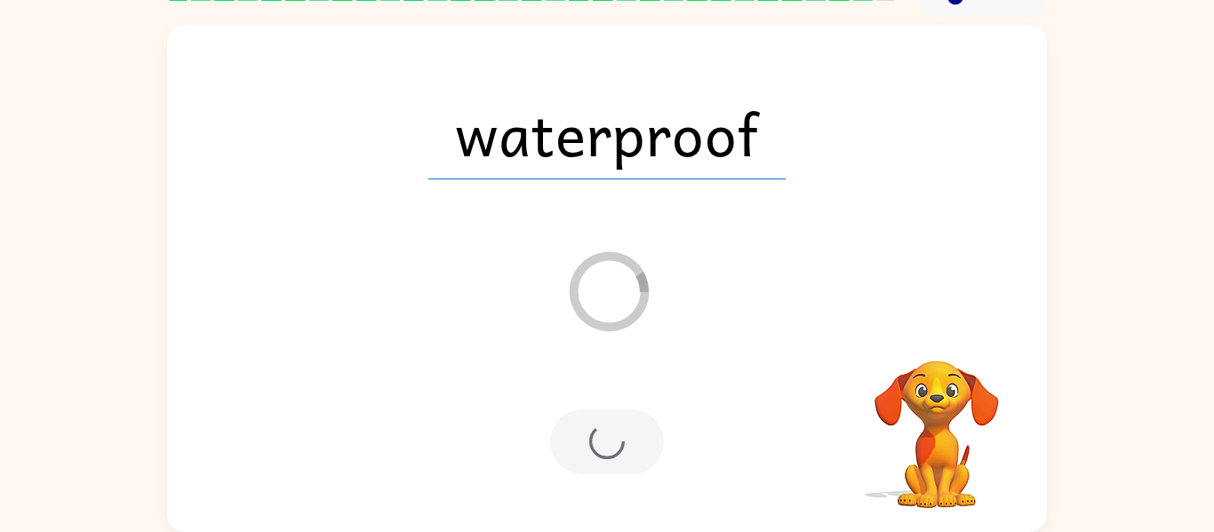
scroll to position [60, 0]
